Goal: Go to known website: Access a specific website the user already knows

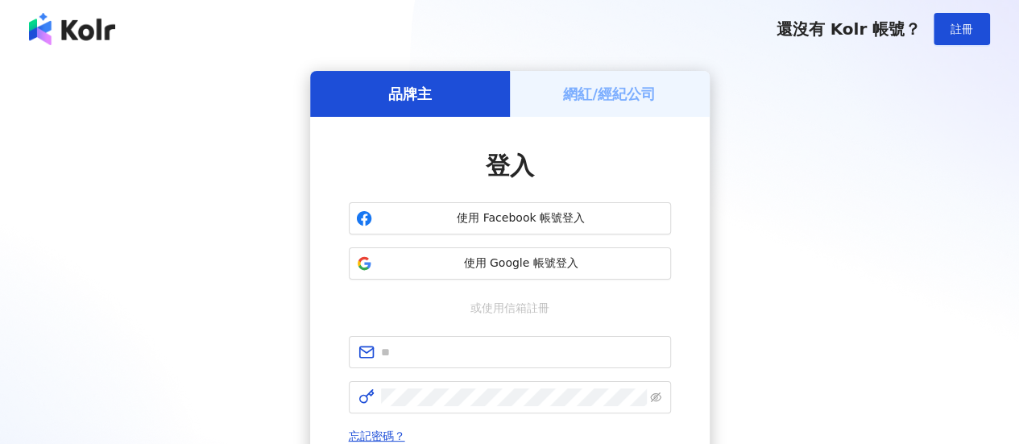
click at [90, 36] on img at bounding box center [72, 29] width 86 height 32
click at [68, 44] on img at bounding box center [72, 29] width 86 height 32
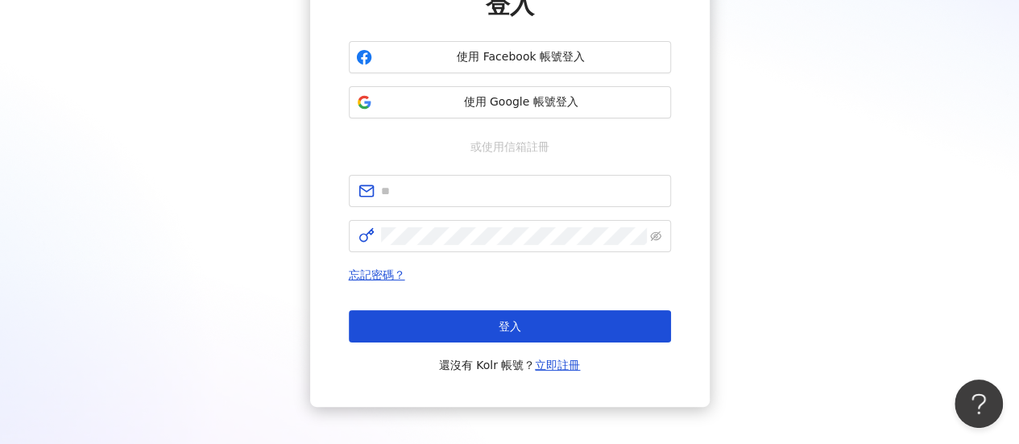
scroll to position [243, 0]
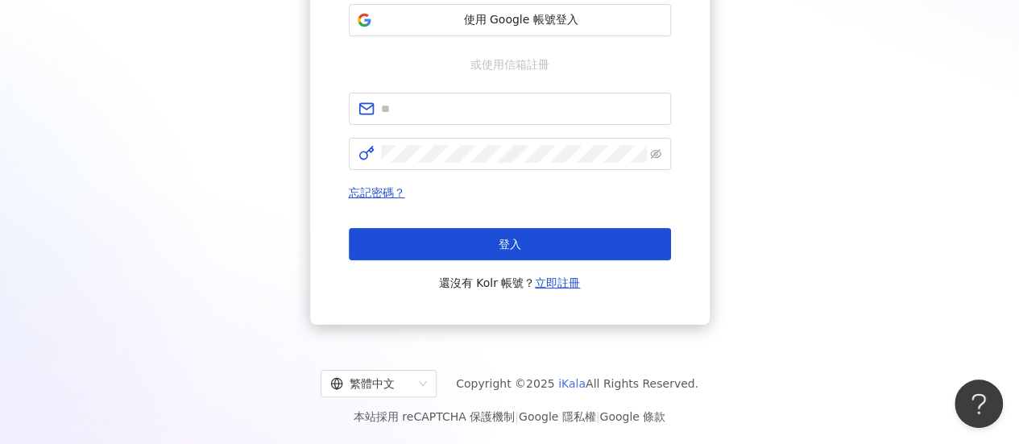
click at [566, 381] on link "iKala" at bounding box center [571, 383] width 27 height 13
